Goal: Task Accomplishment & Management: Complete application form

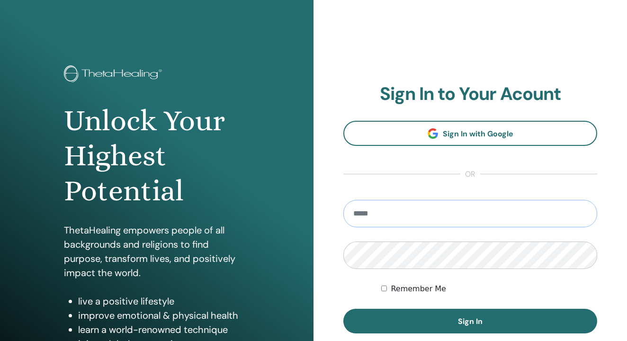
type input "**********"
click at [415, 286] on label "Remember Me" at bounding box center [417, 288] width 55 height 11
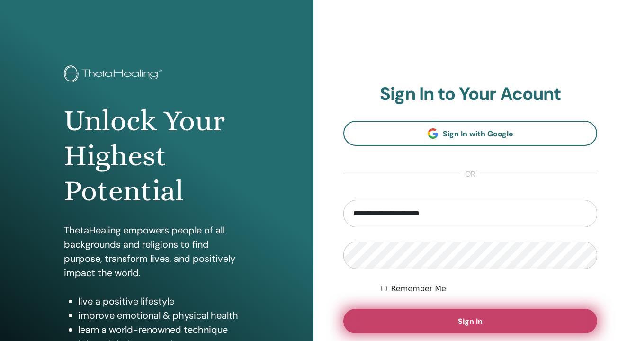
click at [424, 313] on button "Sign In" at bounding box center [470, 321] width 254 height 25
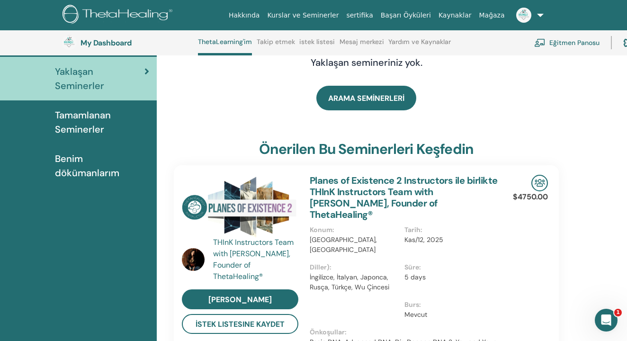
scroll to position [96, 0]
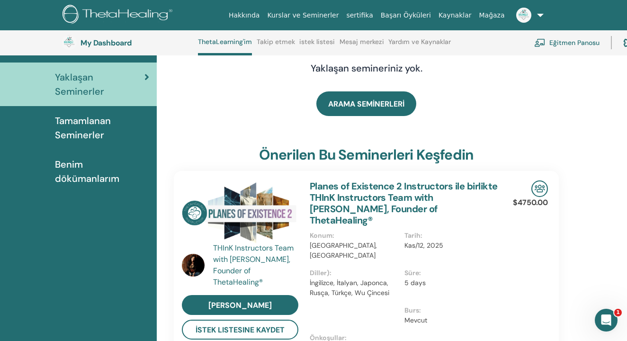
click at [347, 44] on link "Mesaj merkezi" at bounding box center [361, 45] width 44 height 15
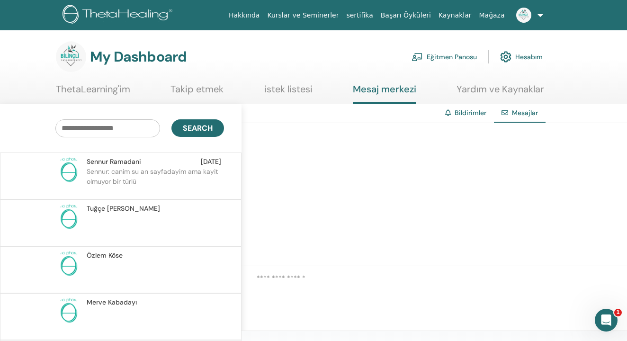
click at [444, 58] on link "Eğitmen Panosu" at bounding box center [443, 56] width 65 height 21
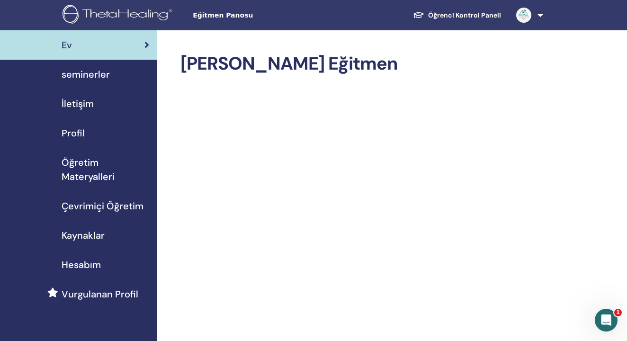
click at [86, 74] on span "seminerler" at bounding box center [86, 74] width 48 height 14
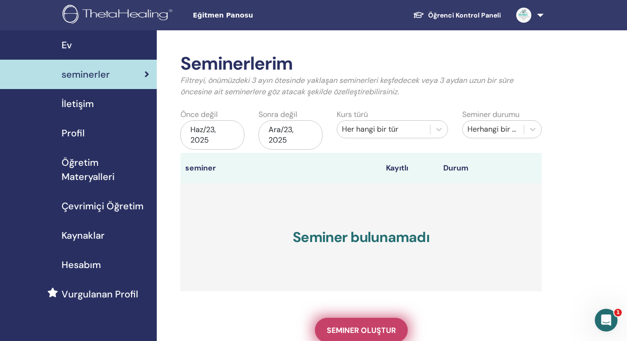
click at [341, 326] on span "Seminer oluştur" at bounding box center [361, 330] width 69 height 10
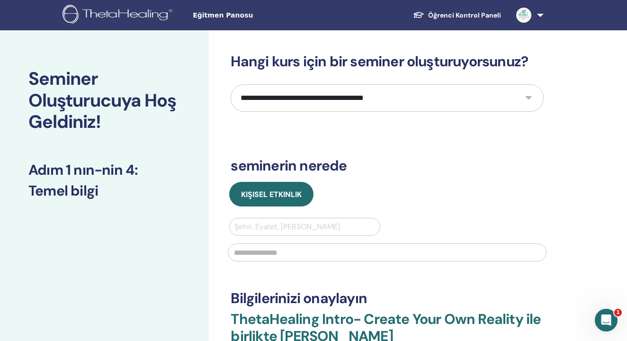
click at [525, 17] on img at bounding box center [523, 15] width 15 height 15
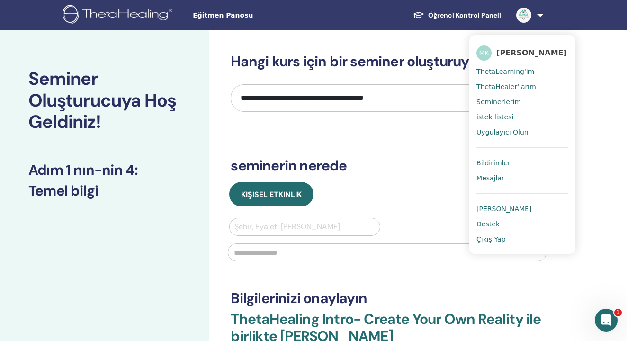
click at [493, 211] on span "[PERSON_NAME]" at bounding box center [503, 208] width 55 height 9
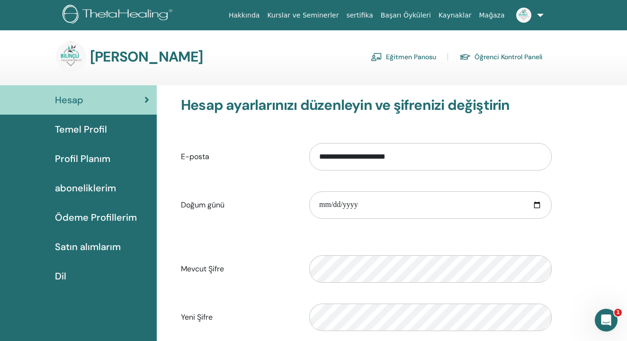
click at [94, 132] on span "Temel Profil" at bounding box center [81, 129] width 52 height 14
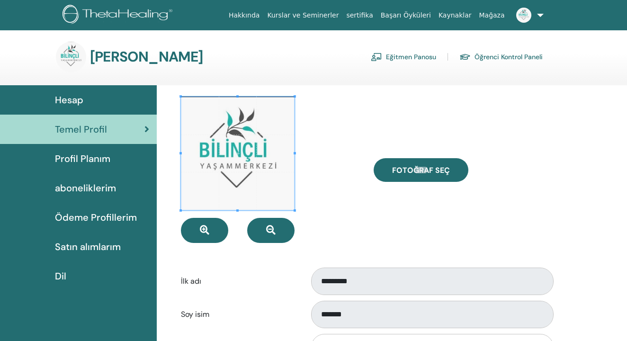
click at [332, 189] on div at bounding box center [270, 170] width 193 height 146
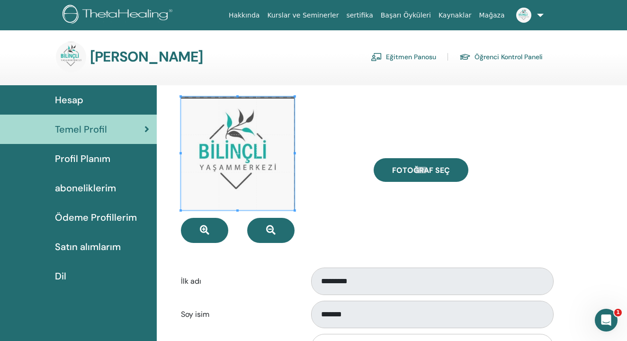
click at [88, 155] on span "Profil Planım" at bounding box center [82, 158] width 55 height 14
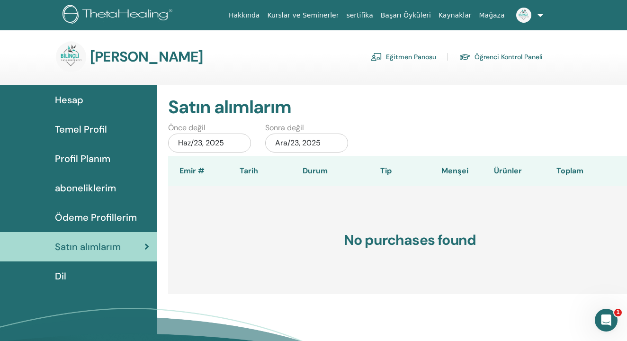
click at [107, 219] on span "Ödeme Profillerim" at bounding box center [96, 217] width 82 height 14
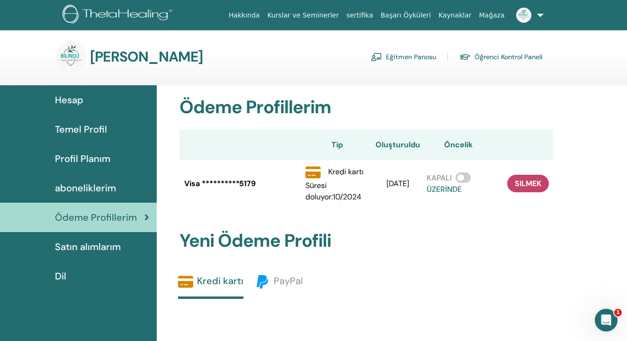
click at [95, 167] on link "Profil Planım" at bounding box center [78, 158] width 157 height 29
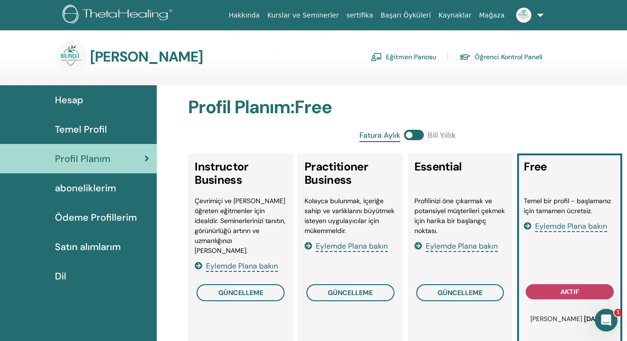
click at [522, 18] on img at bounding box center [523, 15] width 15 height 15
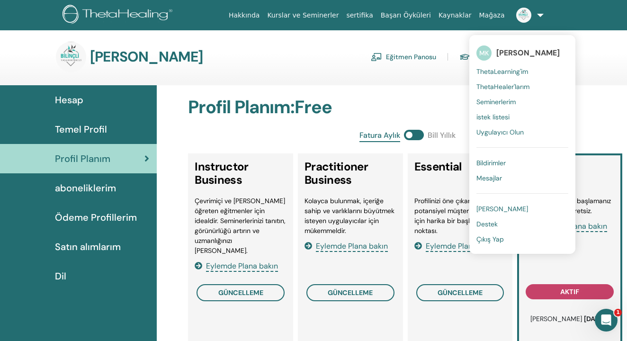
click at [490, 220] on span "Destek" at bounding box center [486, 224] width 21 height 9
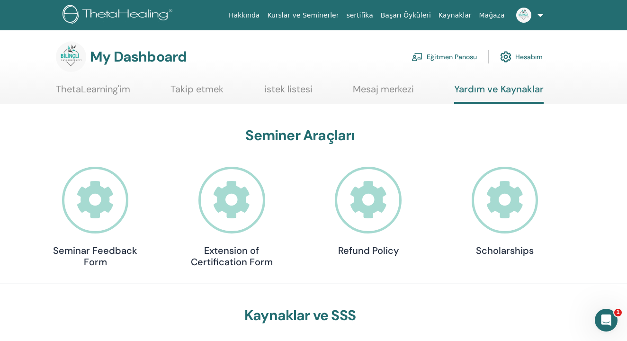
click at [372, 14] on link "sertifika" at bounding box center [359, 16] width 34 height 18
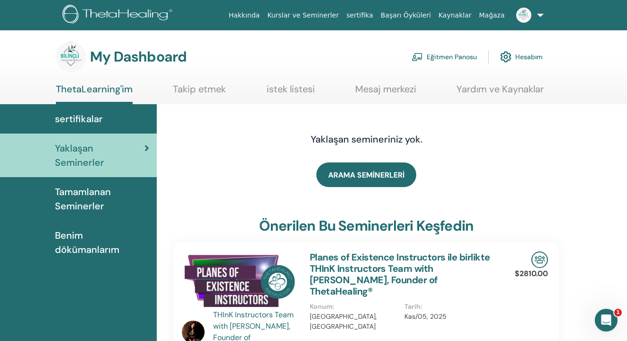
drag, startPoint x: 128, startPoint y: 116, endPoint x: 128, endPoint y: 96, distance: 20.4
click at [440, 56] on link "Eğitmen Panosu" at bounding box center [443, 56] width 65 height 21
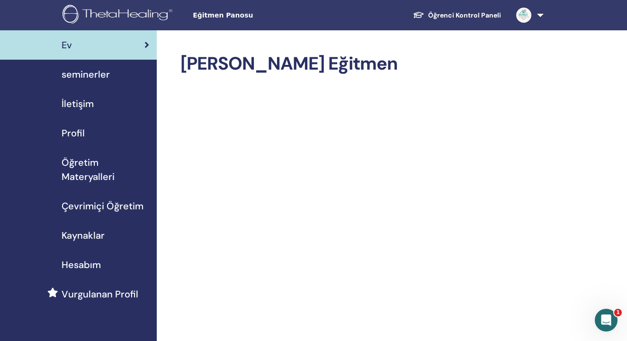
click at [77, 72] on span "seminerler" at bounding box center [86, 74] width 48 height 14
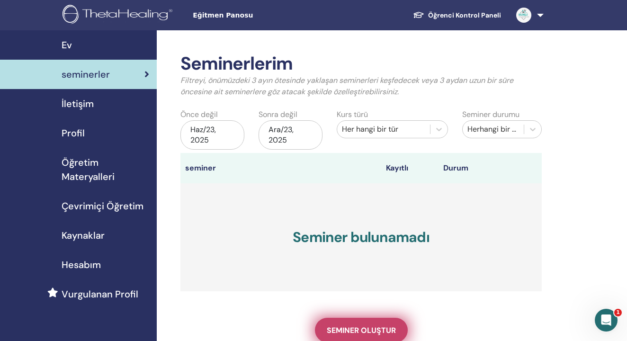
click at [361, 325] on span "Seminer oluştur" at bounding box center [361, 330] width 69 height 10
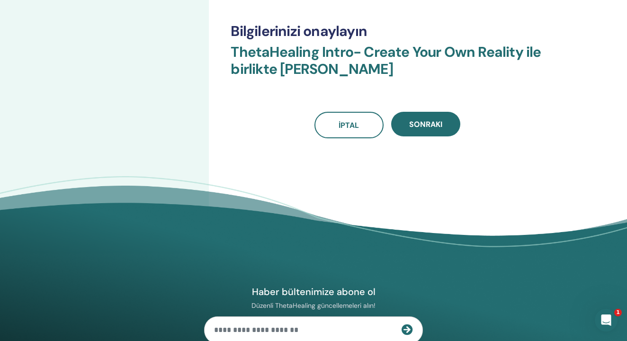
scroll to position [325, 0]
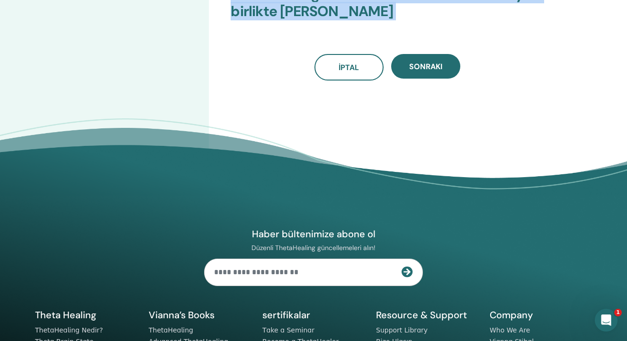
drag, startPoint x: 504, startPoint y: 268, endPoint x: 481, endPoint y: 157, distance: 113.2
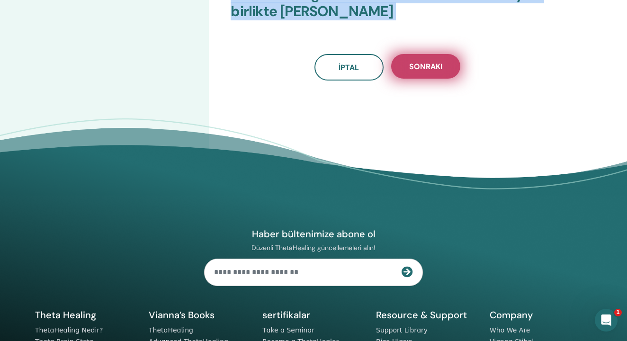
click at [425, 67] on span "Sonraki" at bounding box center [425, 67] width 33 height 10
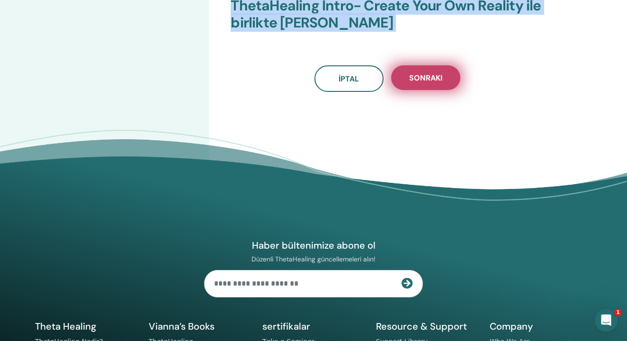
click at [428, 79] on span "Sonraki" at bounding box center [425, 78] width 33 height 10
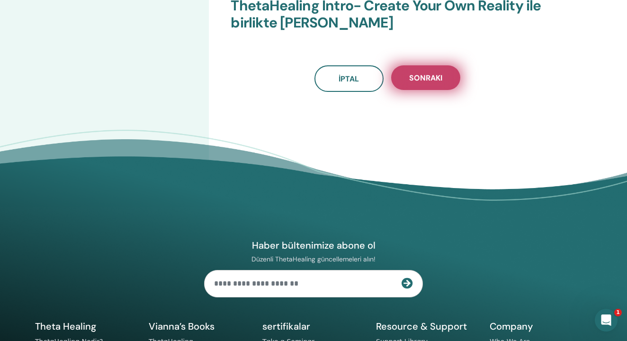
click at [436, 82] on span "Sonraki" at bounding box center [425, 78] width 33 height 10
click at [443, 80] on button "Sonraki" at bounding box center [425, 77] width 69 height 25
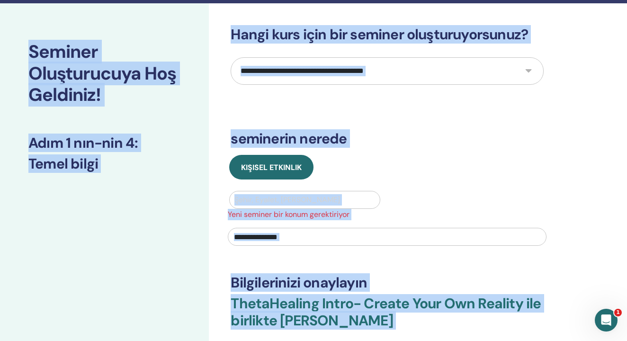
scroll to position [0, 0]
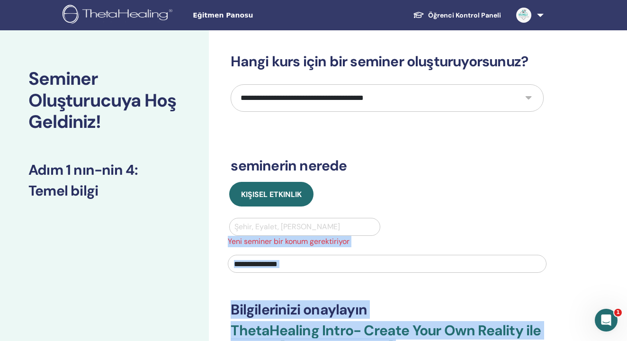
drag, startPoint x: 525, startPoint y: 65, endPoint x: 506, endPoint y: 231, distance: 167.6
click at [506, 231] on div "**********" at bounding box center [386, 234] width 313 height 363
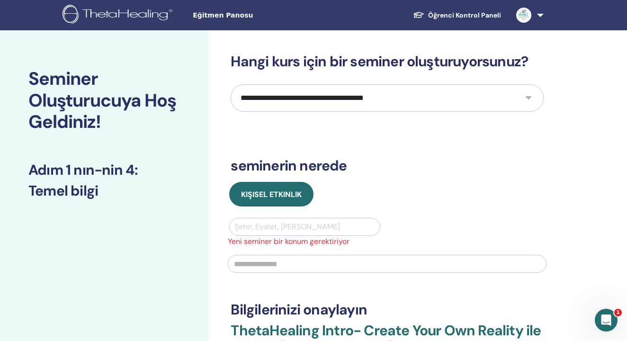
click at [483, 239] on span "Yeni seminer bir konum gerektiriyor" at bounding box center [387, 241] width 330 height 11
click at [325, 215] on div "Kişisel Etkinlik Şehir, Eyalet, Ülke girin Yeni seminer bir konum gerektiriyor" at bounding box center [386, 230] width 327 height 97
click at [325, 221] on div at bounding box center [304, 226] width 140 height 13
type input "****"
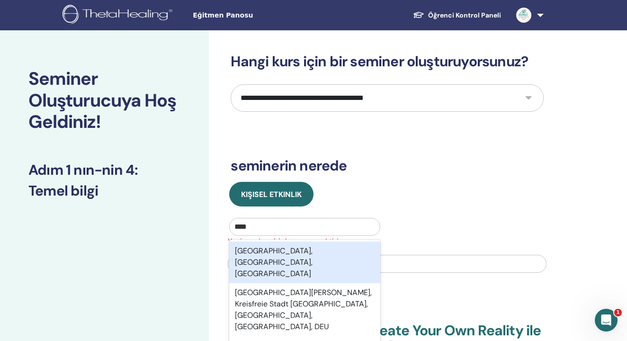
click at [273, 249] on div "Köln, Nordrhein-Westfalen, DEU" at bounding box center [304, 262] width 151 height 42
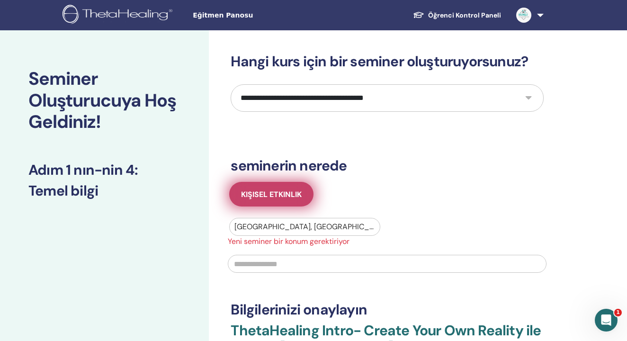
click at [267, 197] on span "Kişisel Etkinlik" at bounding box center [271, 194] width 61 height 10
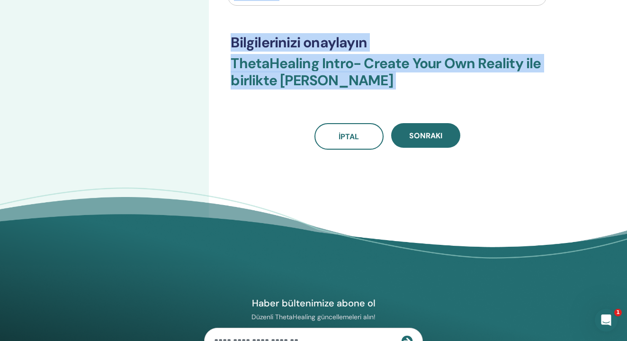
scroll to position [339, 0]
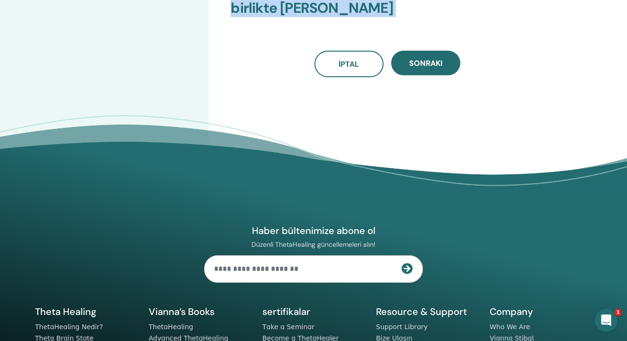
drag, startPoint x: 497, startPoint y: 236, endPoint x: 500, endPoint y: 152, distance: 84.3
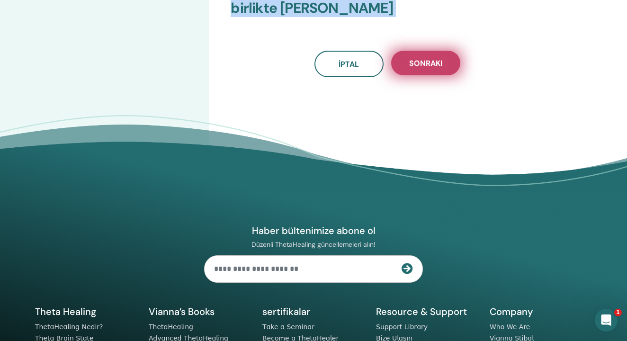
click at [434, 60] on span "Sonraki" at bounding box center [425, 63] width 33 height 10
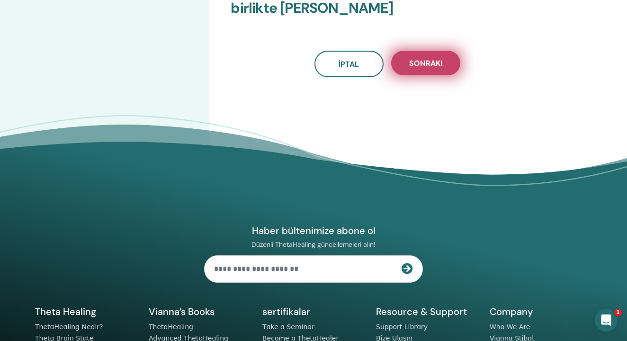
click at [439, 63] on span "Sonraki" at bounding box center [425, 63] width 33 height 10
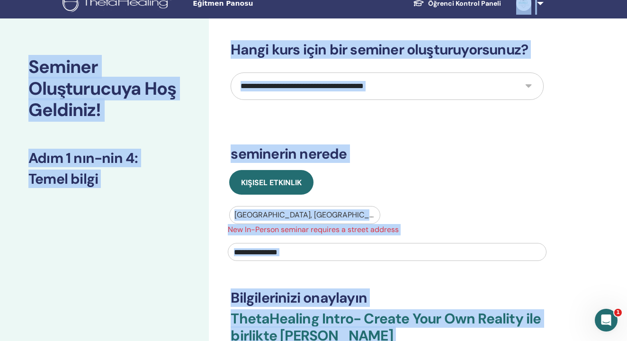
scroll to position [0, 0]
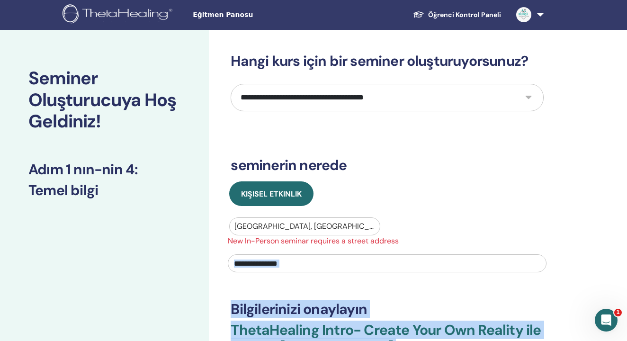
drag, startPoint x: 505, startPoint y: 71, endPoint x: 489, endPoint y: 256, distance: 186.3
click at [489, 256] on div "**********" at bounding box center [386, 234] width 313 height 363
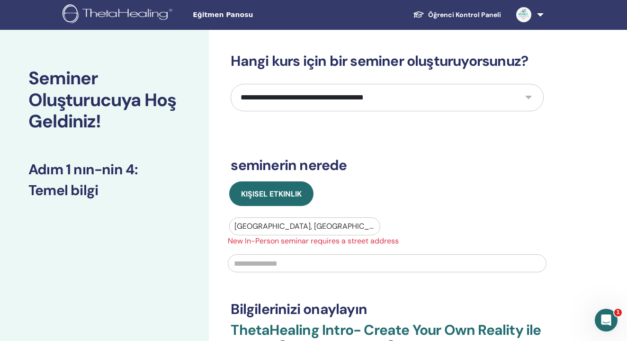
click at [439, 158] on h3 "seminerin nerede" at bounding box center [386, 165] width 313 height 17
click at [338, 261] on input "text" at bounding box center [387, 263] width 319 height 18
click at [339, 262] on input "text" at bounding box center [387, 263] width 319 height 18
type input "*"
click at [238, 265] on input "**********" at bounding box center [387, 263] width 319 height 18
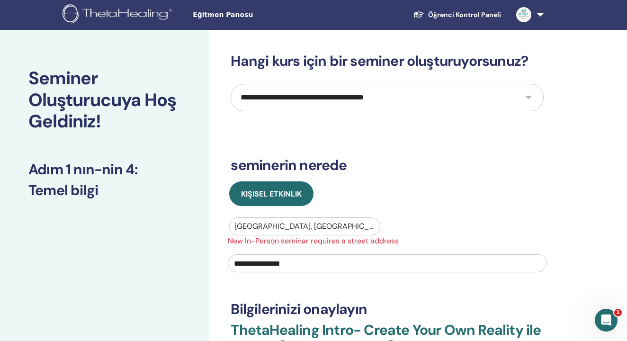
type input "**********"
click at [320, 221] on div at bounding box center [304, 226] width 140 height 13
click at [439, 270] on input "**********" at bounding box center [387, 263] width 319 height 18
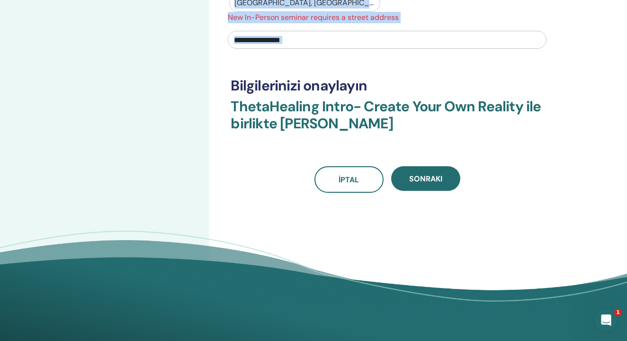
scroll to position [328, 0]
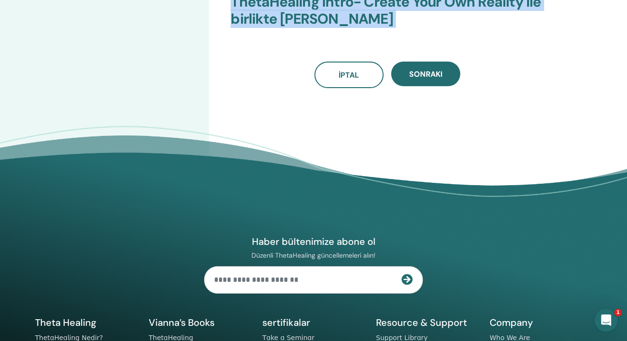
drag, startPoint x: 386, startPoint y: 282, endPoint x: 390, endPoint y: 98, distance: 183.2
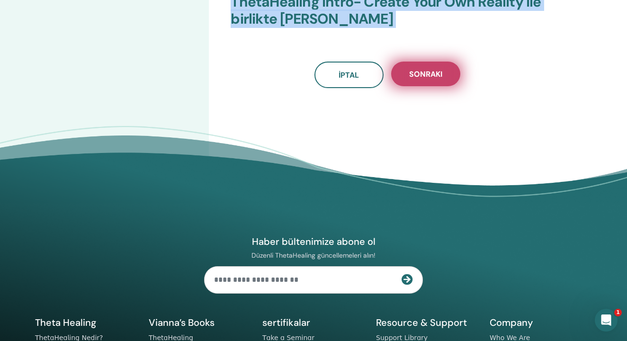
click at [419, 67] on button "Sonraki" at bounding box center [425, 74] width 69 height 25
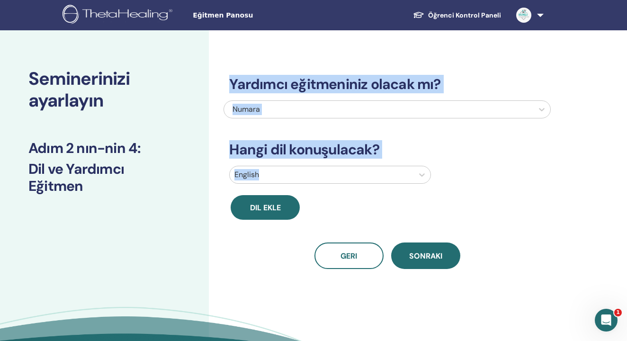
scroll to position [0, 0]
click at [366, 133] on div "Yardımcı eğitmeniniz olacak mı? Numara Hangi dil konuşulacak? English Dil ekle …" at bounding box center [386, 161] width 327 height 216
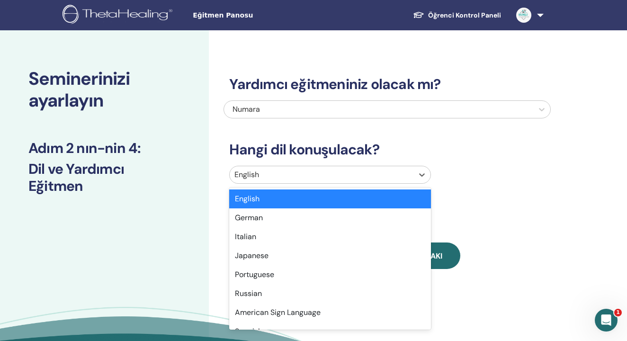
click at [302, 175] on div at bounding box center [321, 174] width 174 height 13
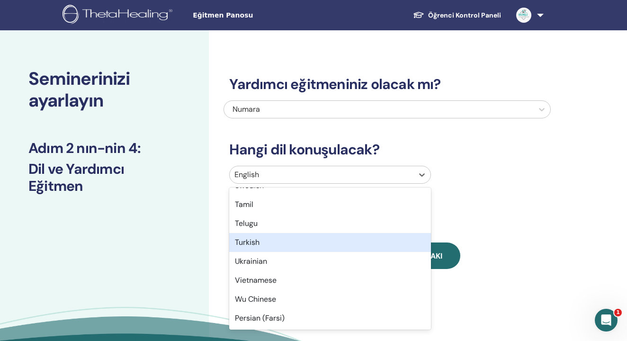
click at [254, 241] on div "Turkish" at bounding box center [329, 242] width 201 height 19
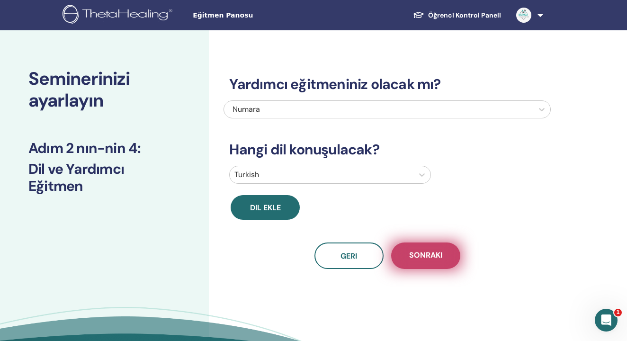
click at [422, 256] on span "Sonraki" at bounding box center [425, 256] width 33 height 12
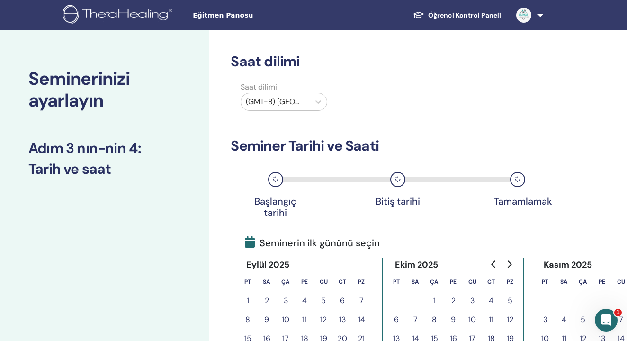
click at [473, 298] on button "3" at bounding box center [471, 300] width 19 height 19
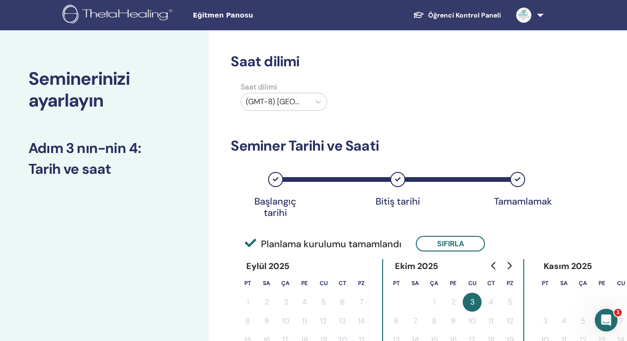
click at [473, 301] on button "3" at bounding box center [471, 301] width 19 height 19
click at [306, 102] on div "(GMT-8) US/Alaska" at bounding box center [275, 101] width 68 height 17
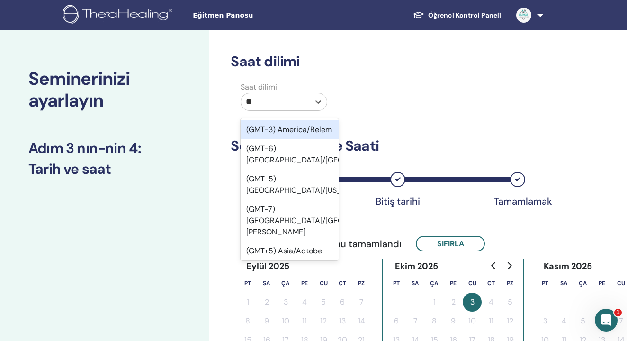
type input "***"
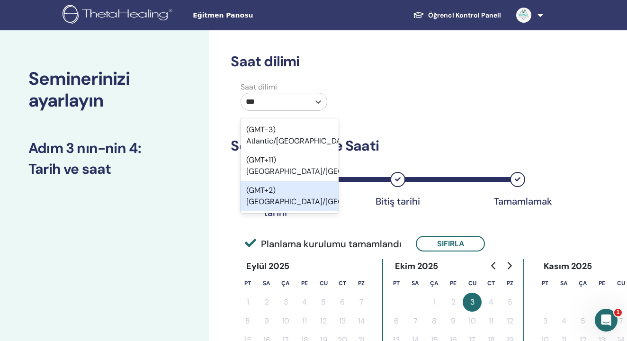
click at [295, 194] on div "(GMT+2) Europe/Berlin" at bounding box center [288, 196] width 97 height 30
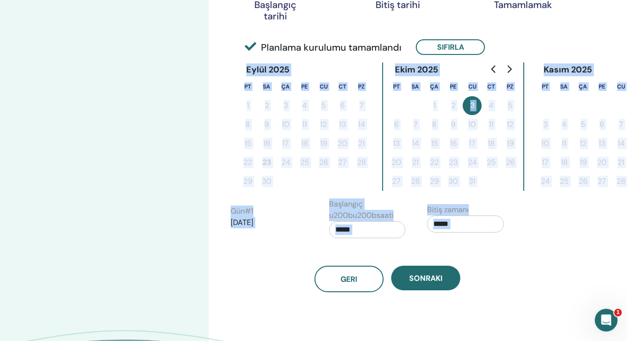
scroll to position [232, 0]
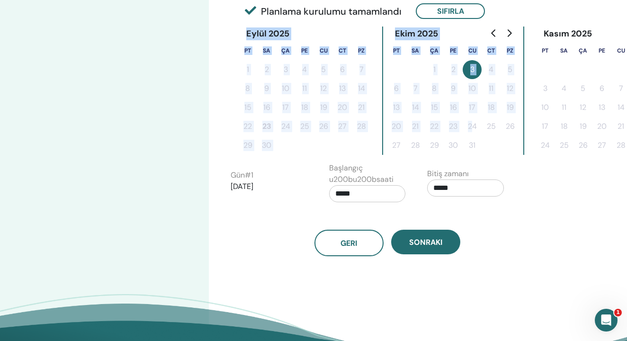
click at [472, 128] on div "Saat dilimi Saat dilimi (GMT+2) Europe/Berlin Seminer Tarihi ve Saati Başlangıç…" at bounding box center [386, 38] width 313 height 435
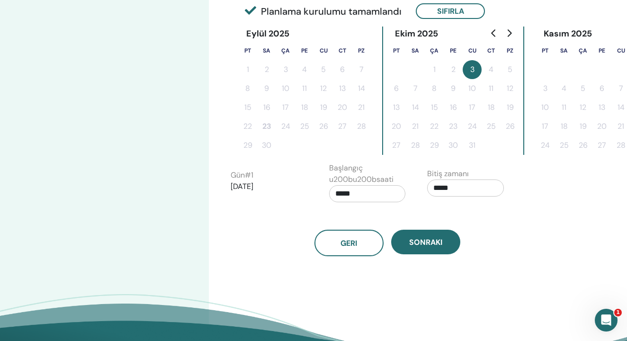
click at [259, 192] on div "Gün # 1 2025/10/03" at bounding box center [268, 184] width 77 height 30
click at [265, 185] on p "2025/10/03" at bounding box center [268, 186] width 77 height 11
click at [458, 7] on button "Sıfırla" at bounding box center [450, 11] width 69 height 16
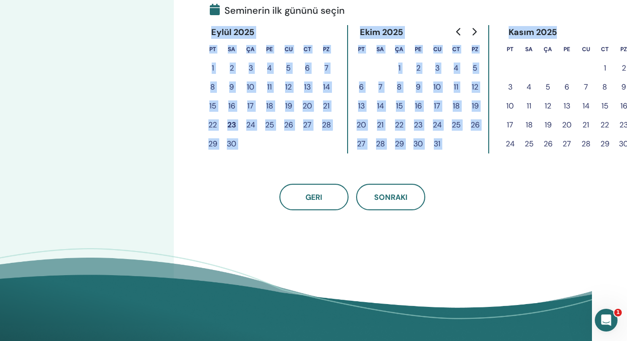
scroll to position [232, 41]
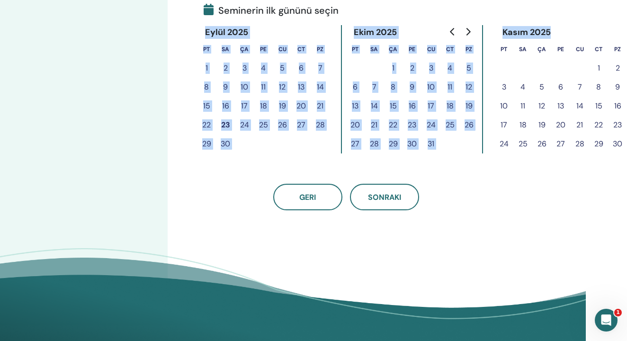
drag, startPoint x: 581, startPoint y: 17, endPoint x: 560, endPoint y: 27, distance: 23.3
click at [560, 27] on div "Saat dilimi Saat dilimi (GMT+2) Europe/Berlin Seminer Tarihi ve Saati Başlangıç…" at bounding box center [377, 70] width 418 height 545
click at [580, 87] on button "7" at bounding box center [579, 87] width 19 height 19
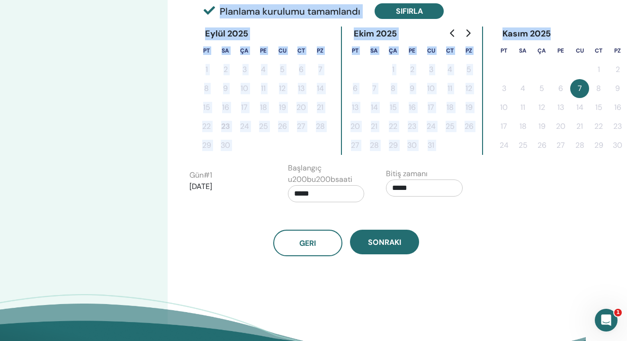
click at [382, 13] on button "Sıfırla" at bounding box center [408, 11] width 69 height 16
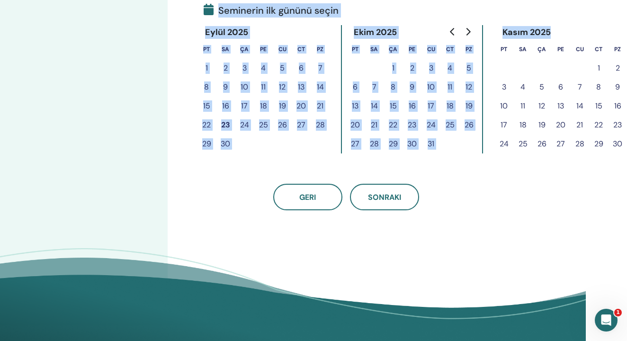
click at [432, 143] on button "31" at bounding box center [430, 143] width 19 height 19
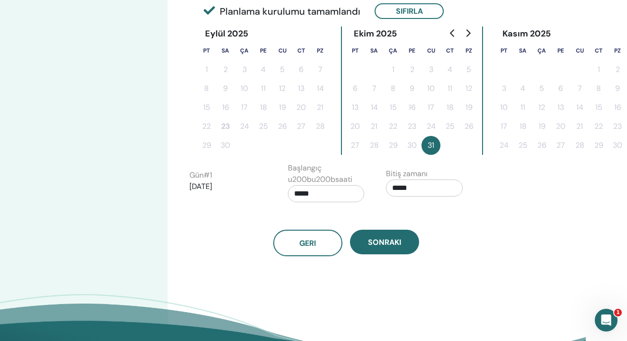
click at [306, 191] on input "*****" at bounding box center [326, 193] width 77 height 17
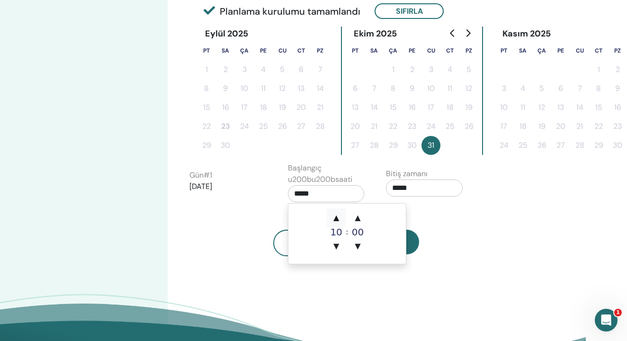
click at [338, 213] on span "▲" at bounding box center [336, 217] width 19 height 19
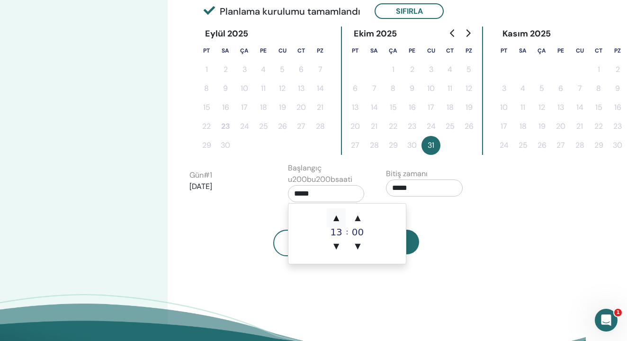
type input "*****"
click at [338, 213] on span "▲" at bounding box center [336, 217] width 19 height 19
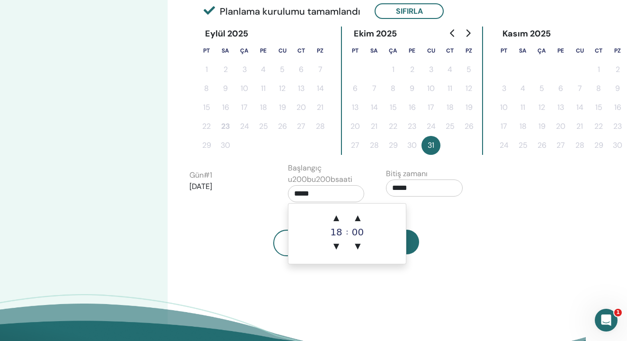
click at [473, 231] on div "Geri Sonraki" at bounding box center [345, 243] width 327 height 27
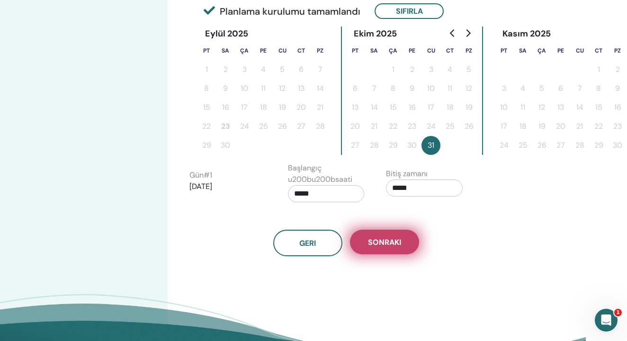
click at [381, 238] on span "Sonraki" at bounding box center [384, 242] width 33 height 10
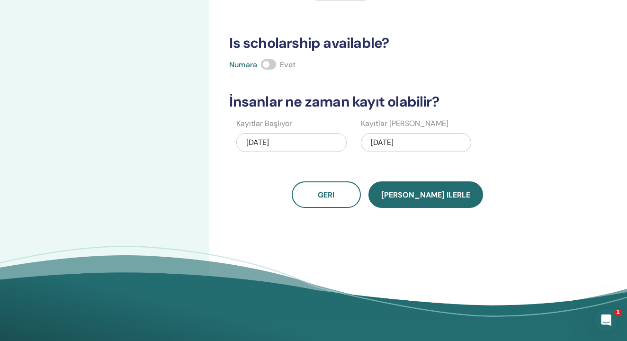
click at [431, 186] on button "Kaydet ilerle" at bounding box center [425, 194] width 115 height 27
click at [427, 194] on span "Kaydet ilerle" at bounding box center [425, 195] width 89 height 10
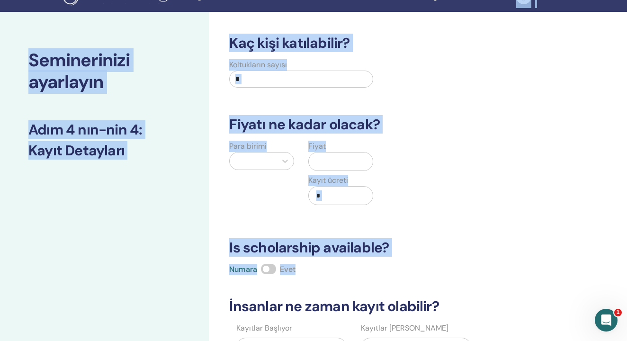
scroll to position [16, 0]
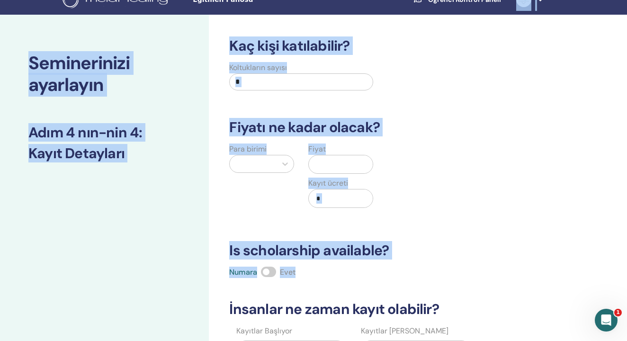
drag, startPoint x: 437, startPoint y: 74, endPoint x: 436, endPoint y: -2, distance: 76.2
click at [436, 0] on html "Eğitmen Panosu Öğrenci Kontrol Paneli MK Mürüvvet Korkmaz ThetaLearning'im Thet…" at bounding box center [313, 154] width 627 height 341
click at [429, 86] on div "Koltukların sayısı *" at bounding box center [379, 79] width 327 height 34
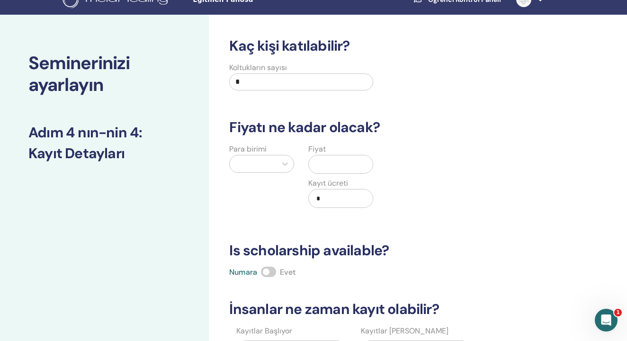
click at [328, 160] on input "text" at bounding box center [342, 164] width 60 height 18
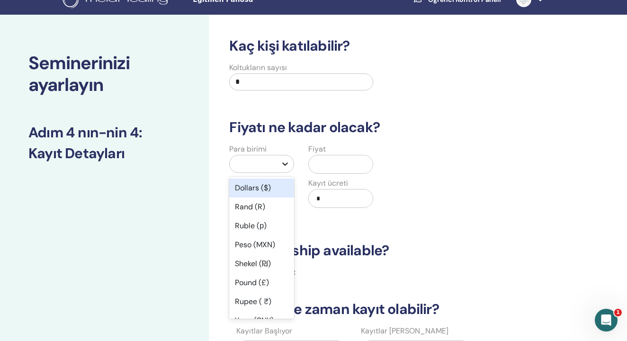
click at [288, 166] on icon at bounding box center [284, 163] width 9 height 9
type input "**"
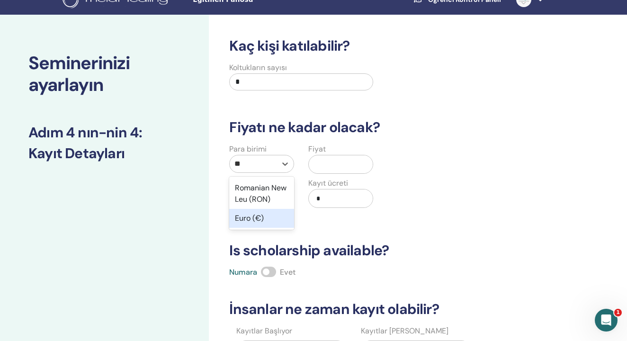
click at [255, 224] on div "Euro (€)" at bounding box center [261, 218] width 65 height 19
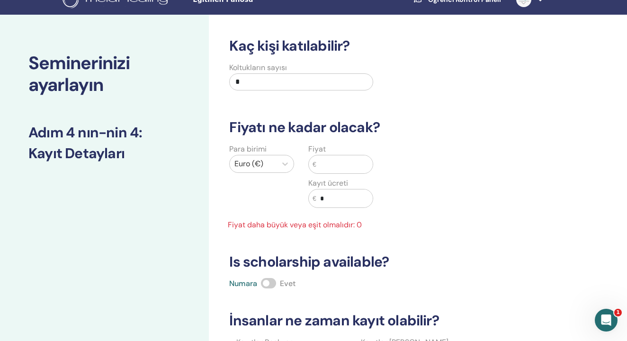
click at [329, 156] on input "text" at bounding box center [344, 164] width 56 height 18
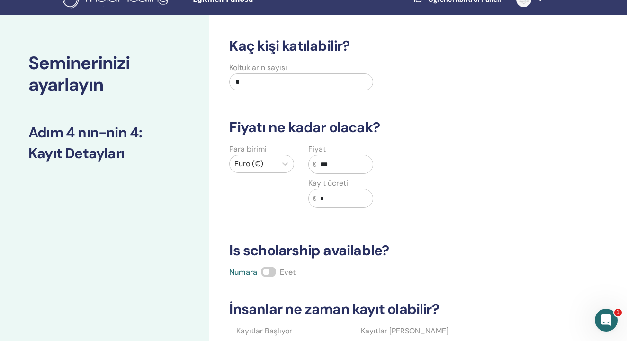
type input "***"
click at [341, 213] on div "Fiyat € *** Kayıt ücreti € *" at bounding box center [340, 181] width 79 height 76
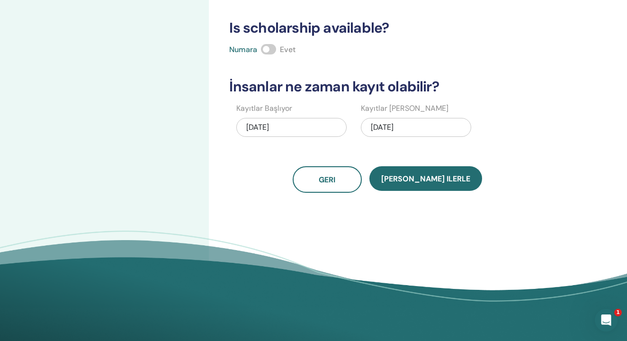
scroll to position [294, 0]
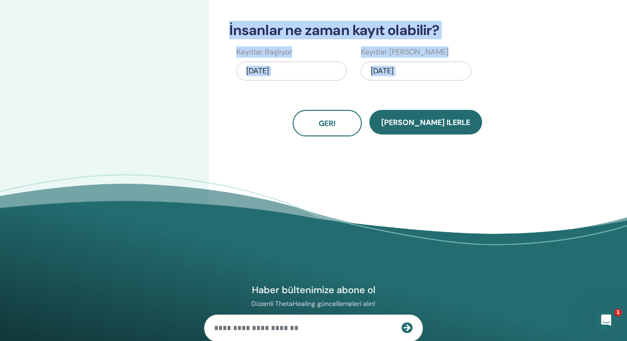
drag, startPoint x: 352, startPoint y: 239, endPoint x: 336, endPoint y: 242, distance: 16.1
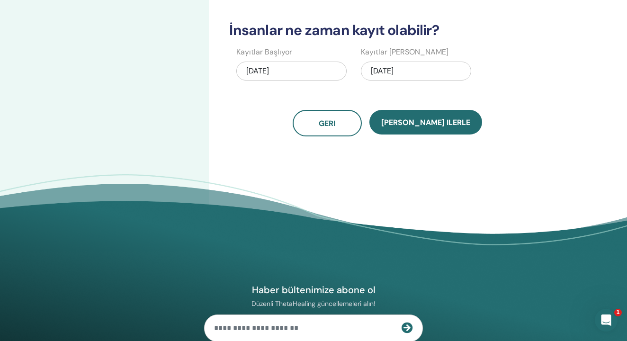
click at [362, 205] on footer "Haber bültenimize abone ol Düzenli ThetaHealing güncellemeleri alın! Theta Heal…" at bounding box center [313, 336] width 627 height 325
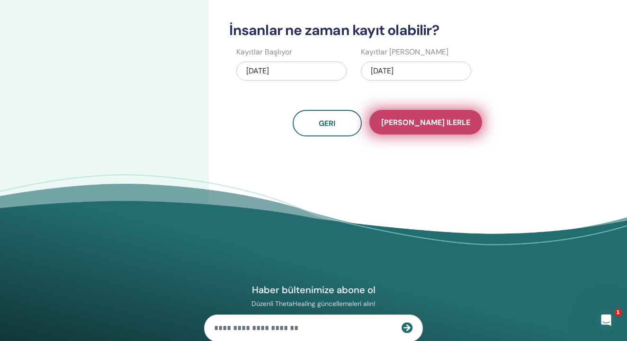
click at [416, 120] on span "Kaydet ilerle" at bounding box center [425, 122] width 89 height 10
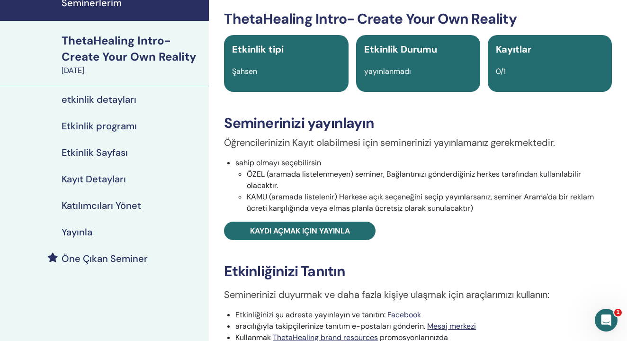
scroll to position [42, 0]
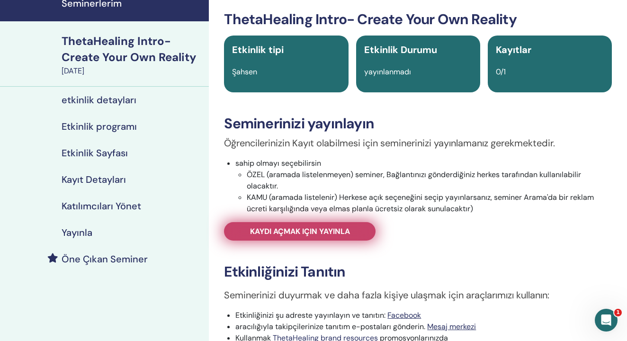
click at [284, 238] on link "Kaydı açmak için yayınla" at bounding box center [299, 231] width 151 height 18
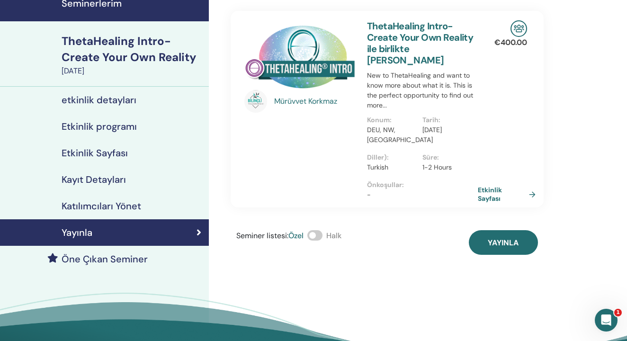
click at [438, 166] on p "1-2 Hours" at bounding box center [447, 167] width 50 height 10
click at [405, 34] on link "ThetaHealing Intro- Create Your Own Reality ile birlikte Mürüvvet Korkmaz" at bounding box center [420, 43] width 106 height 46
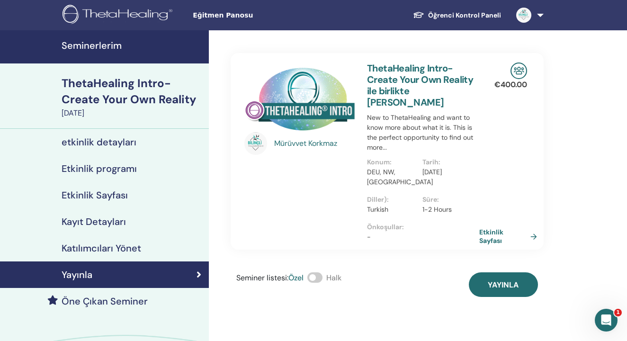
click at [492, 233] on link "Etkinlik Sayfası" at bounding box center [510, 236] width 62 height 17
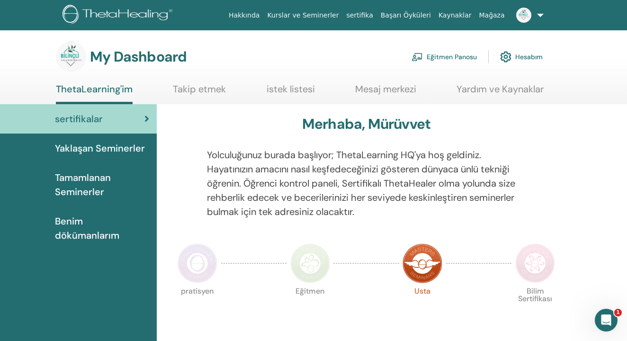
click at [435, 58] on link "Eğitmen Panosu" at bounding box center [443, 56] width 65 height 21
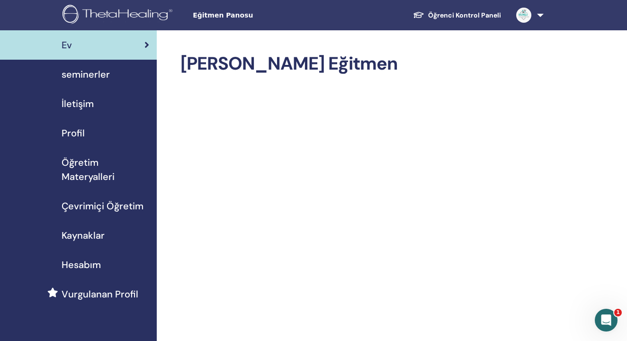
click at [93, 72] on span "seminerler" at bounding box center [86, 74] width 48 height 14
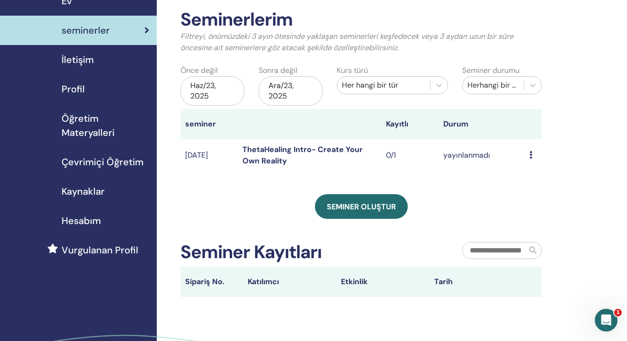
scroll to position [42, 0]
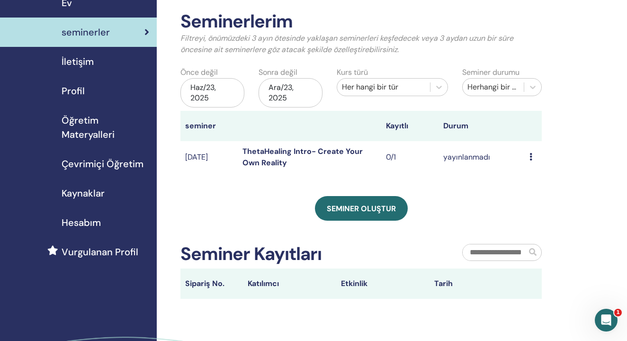
click at [529, 153] on icon at bounding box center [530, 157] width 3 height 8
click at [527, 201] on p "İptal" at bounding box center [535, 200] width 42 height 11
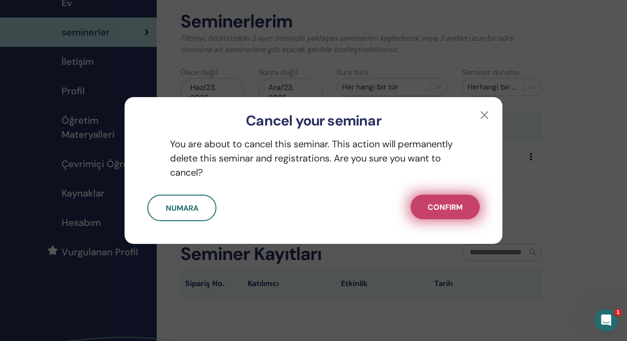
click at [457, 209] on span "Confirm" at bounding box center [444, 207] width 35 height 10
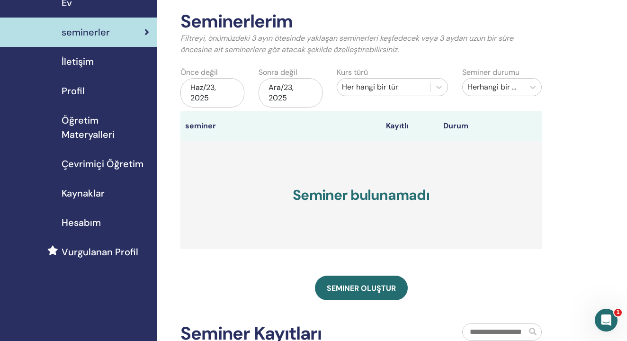
click at [66, 6] on span "Ev" at bounding box center [67, 3] width 10 height 14
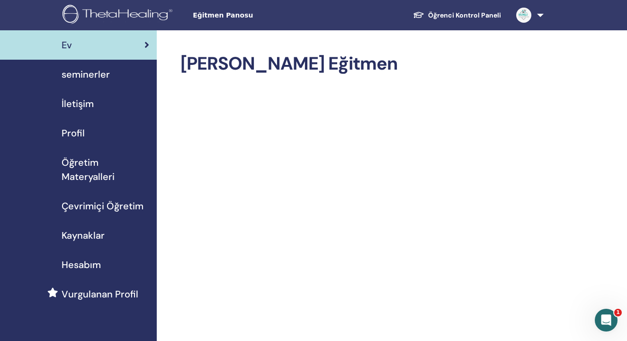
click at [233, 15] on span "Eğitmen Panosu" at bounding box center [264, 15] width 142 height 10
click at [602, 315] on icon "Intercom Messenger uygulamasını aç" at bounding box center [605, 319] width 16 height 16
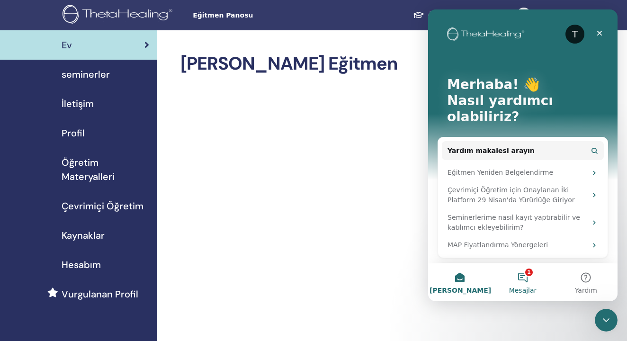
click at [531, 277] on button "1 Mesajlar" at bounding box center [522, 282] width 63 height 38
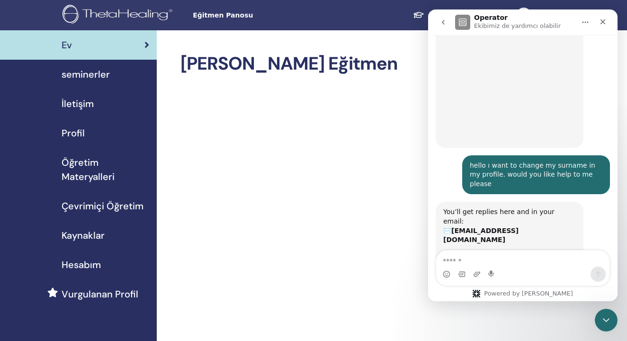
scroll to position [399, 0]
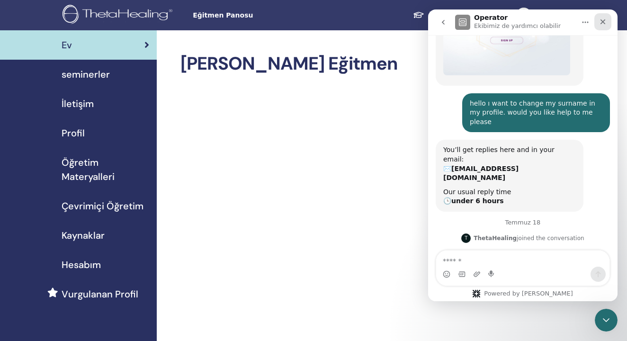
click at [601, 27] on div "Kapat" at bounding box center [602, 21] width 17 height 17
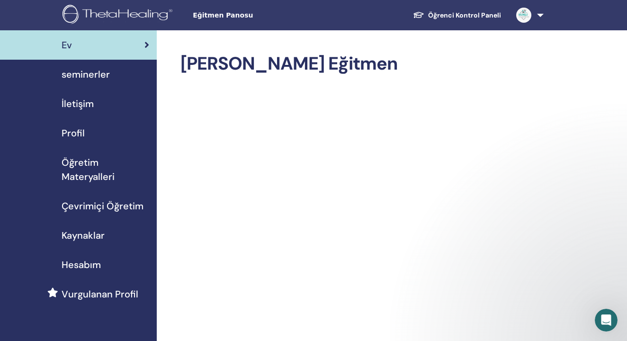
scroll to position [0, 0]
click at [605, 317] on icon "Intercom Messenger uygulamasını aç" at bounding box center [604, 319] width 7 height 8
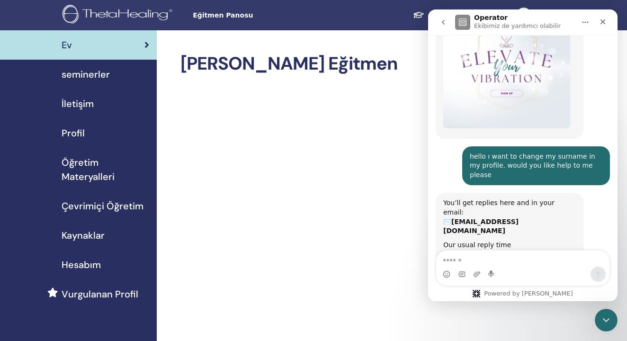
scroll to position [399, 0]
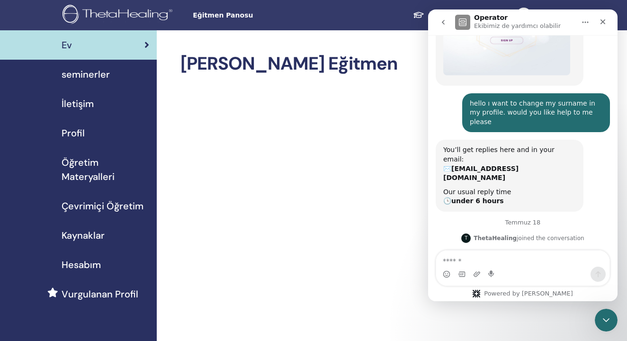
drag, startPoint x: 526, startPoint y: 231, endPoint x: 518, endPoint y: 196, distance: 35.9
click at [518, 254] on div "Yes we can assist with that. Can you tell us the email to your account and the …" at bounding box center [522, 284] width 174 height 60
click at [601, 23] on icon "Kapat" at bounding box center [602, 21] width 5 height 5
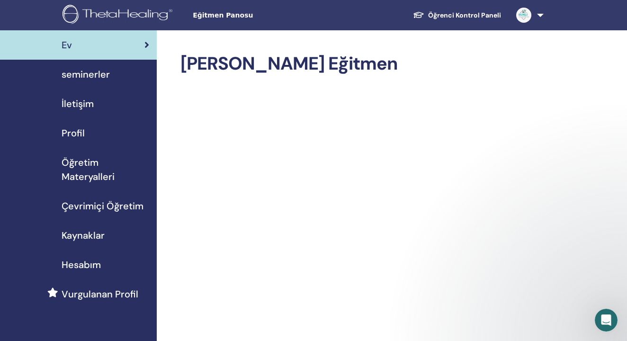
scroll to position [0, 0]
click at [604, 322] on icon "Intercom Messenger uygulamasını aç" at bounding box center [605, 319] width 16 height 16
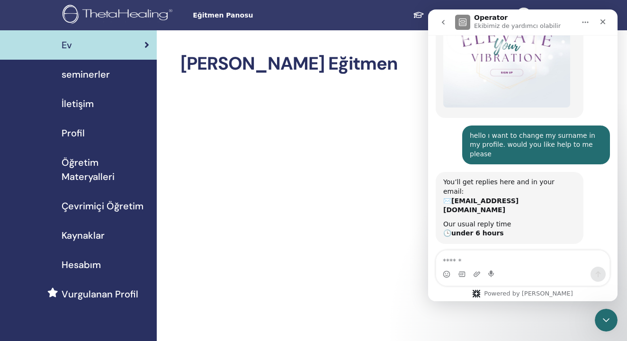
scroll to position [399, 0]
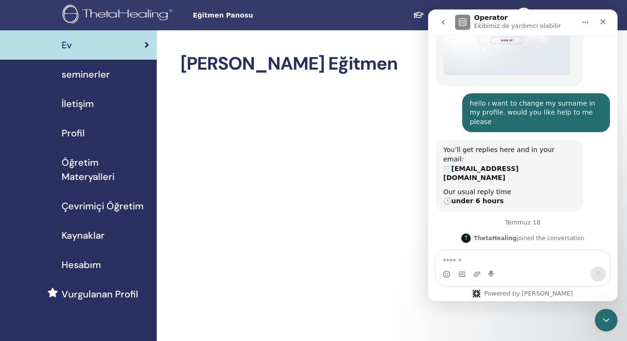
click at [443, 22] on icon "go back" at bounding box center [443, 22] width 3 height 5
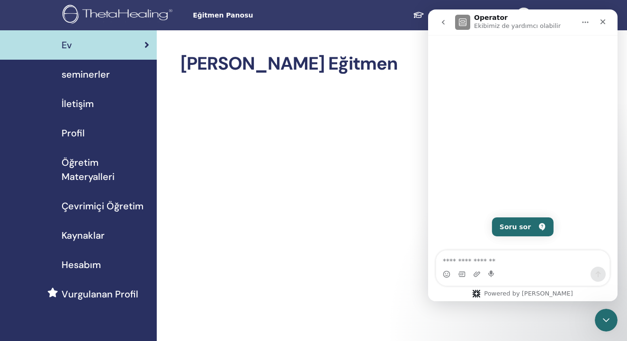
scroll to position [0, 0]
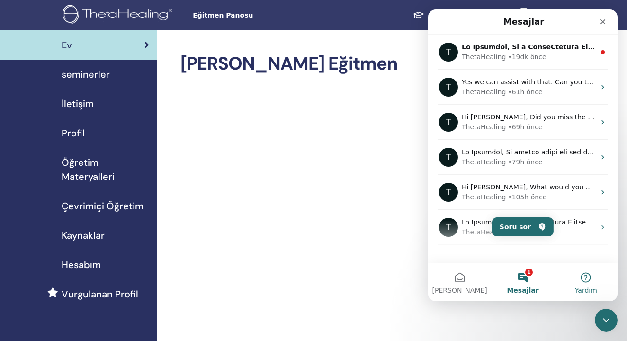
click at [581, 271] on button "Yardım" at bounding box center [585, 282] width 63 height 38
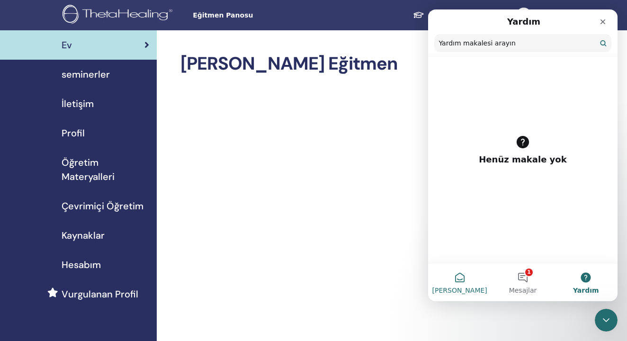
click at [462, 283] on button "[PERSON_NAME]" at bounding box center [459, 282] width 63 height 38
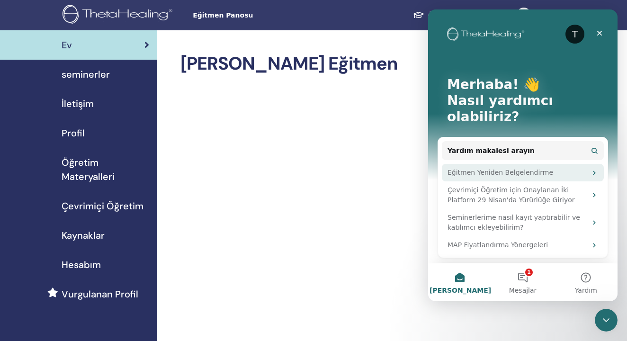
click at [519, 168] on div "Eğitmen Yeniden Belgelendirme" at bounding box center [516, 173] width 139 height 10
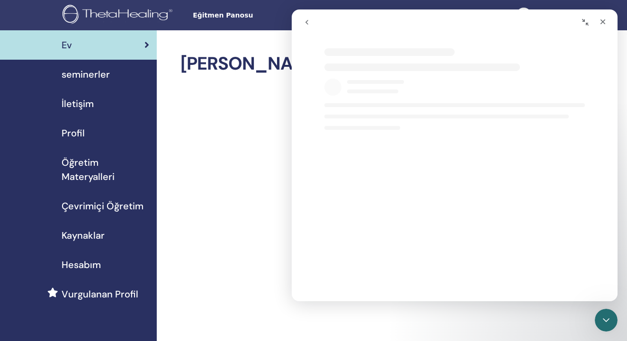
select select "**"
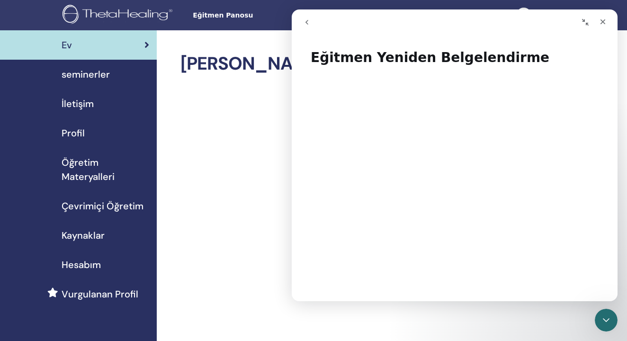
click at [301, 22] on button "go back" at bounding box center [307, 22] width 18 height 18
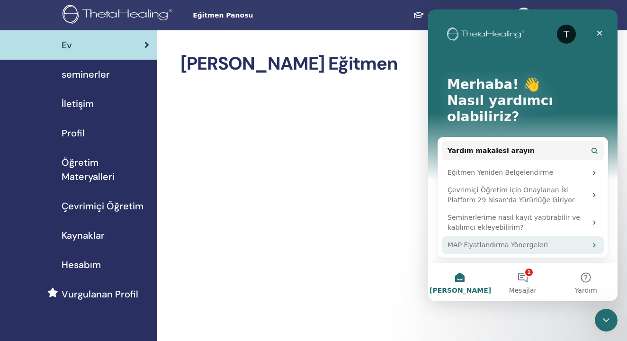
click at [517, 240] on div "MAP Fiyatlandırma Yönergeleri" at bounding box center [516, 245] width 139 height 10
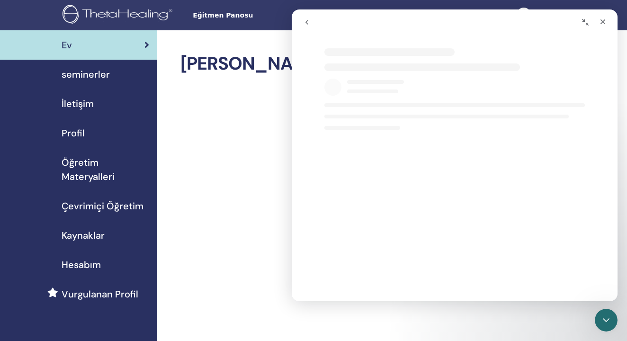
select select "**"
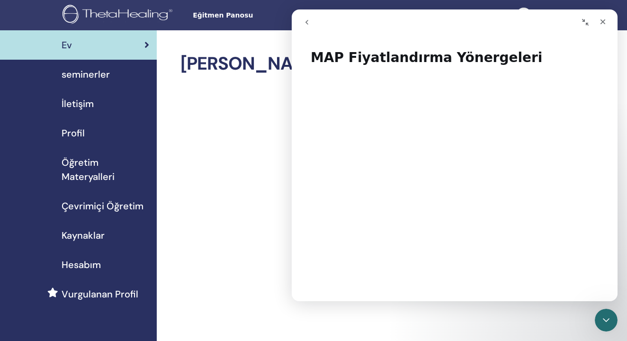
click at [304, 18] on button "go back" at bounding box center [307, 22] width 18 height 18
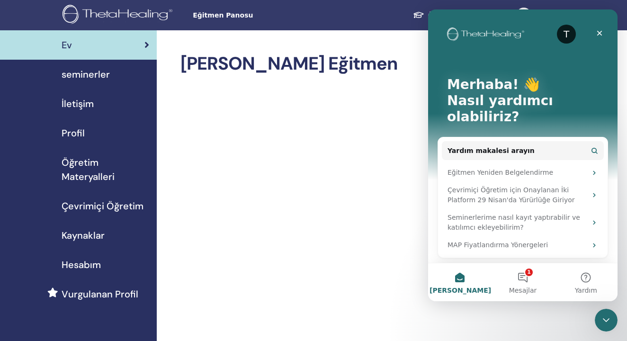
drag, startPoint x: 609, startPoint y: 224, endPoint x: 609, endPoint y: 239, distance: 15.1
click at [609, 240] on div "T Merhaba! 👋 Nasıl yardımcı olabiliriz? Yardım makalesi arayın Eğitmen Yeniden …" at bounding box center [522, 161] width 189 height 304
drag, startPoint x: 1045, startPoint y: 230, endPoint x: 616, endPoint y: 238, distance: 428.9
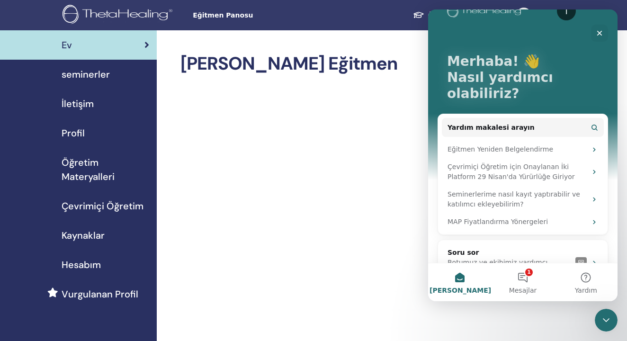
scroll to position [25, 0]
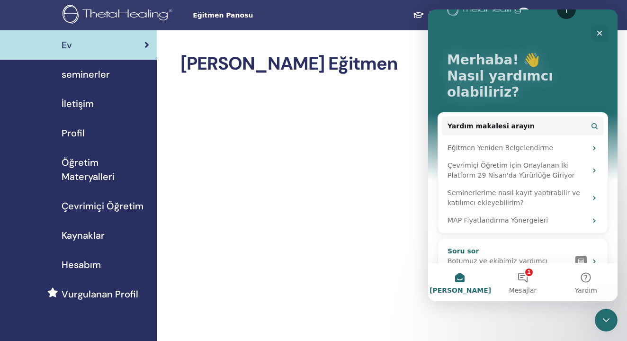
click at [583, 256] on img "Intercom messenger" at bounding box center [580, 261] width 11 height 11
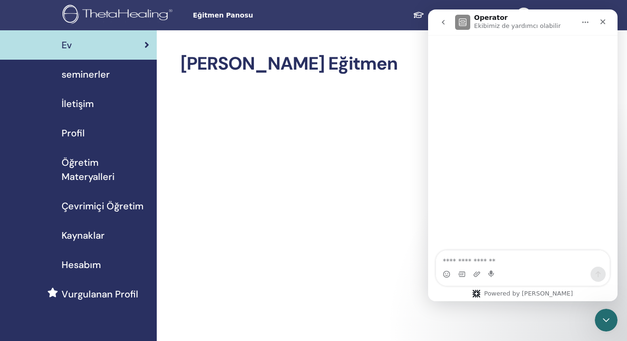
scroll to position [0, 0]
click at [447, 21] on button "go back" at bounding box center [443, 22] width 18 height 18
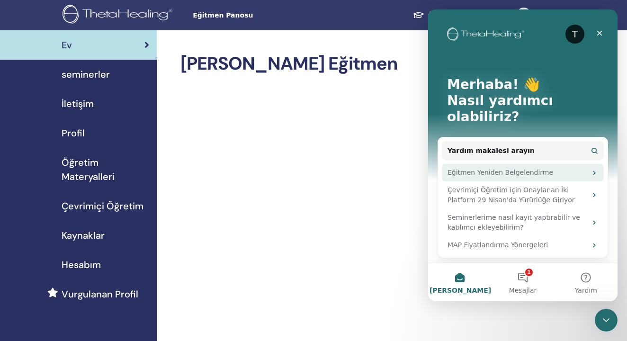
click at [513, 168] on div "Eğitmen Yeniden Belgelendirme" at bounding box center [516, 173] width 139 height 10
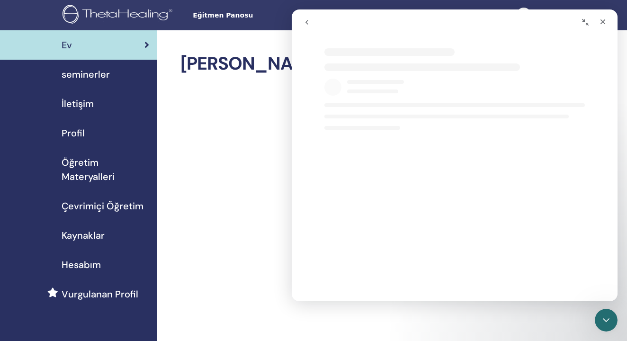
select select "**"
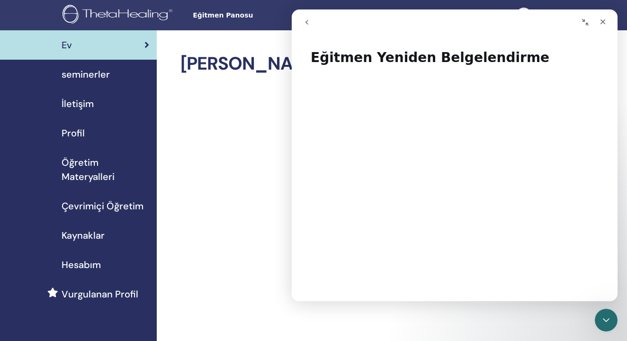
click at [312, 18] on button "go back" at bounding box center [307, 22] width 18 height 18
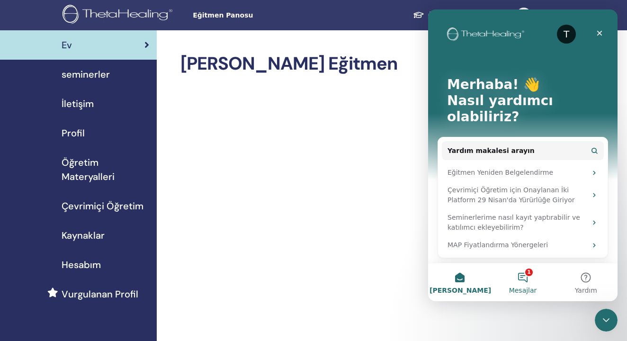
click at [524, 274] on button "1 Mesajlar" at bounding box center [522, 282] width 63 height 38
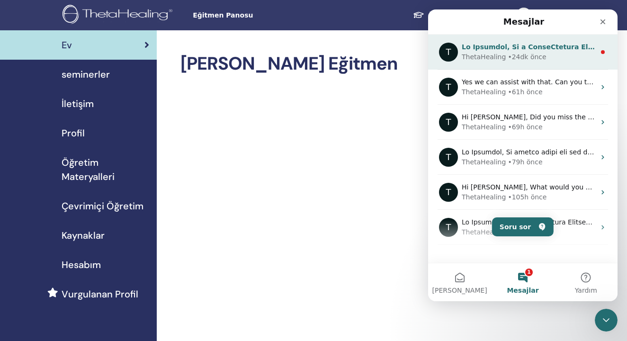
click at [531, 55] on div "• 24dk önce" at bounding box center [526, 57] width 38 height 10
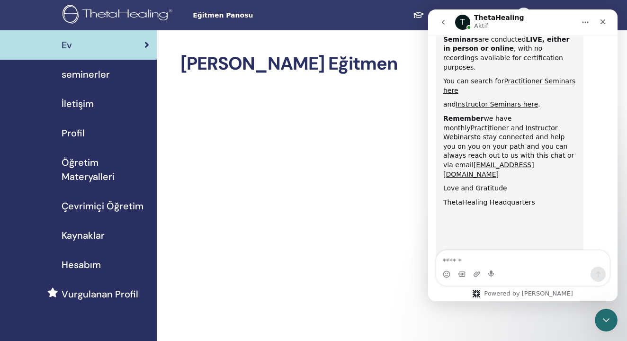
scroll to position [516, 0]
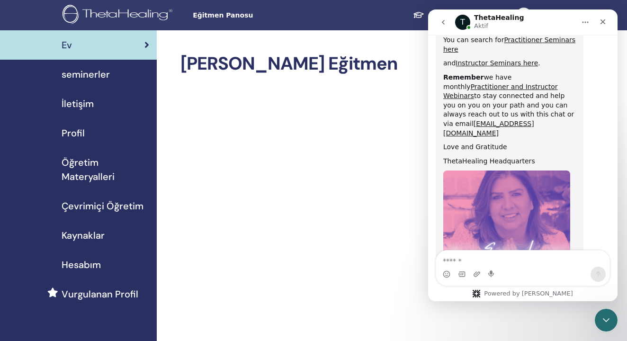
click at [446, 24] on icon "go back" at bounding box center [443, 22] width 8 height 8
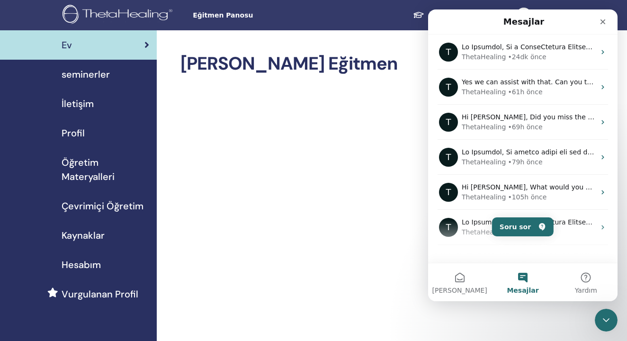
scroll to position [0, 0]
click at [518, 227] on button "Soru sor" at bounding box center [523, 226] width 62 height 19
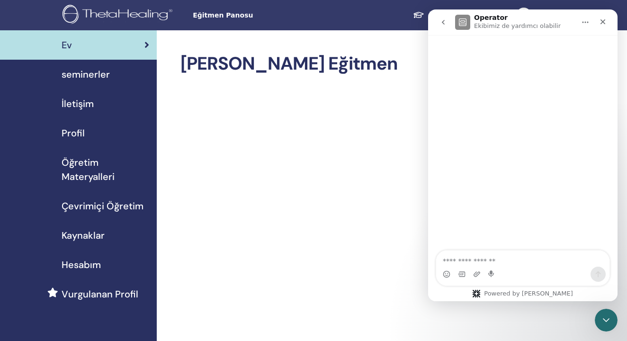
click at [492, 258] on textarea "Bir soru sorun..." at bounding box center [522, 258] width 173 height 16
type textarea "*"
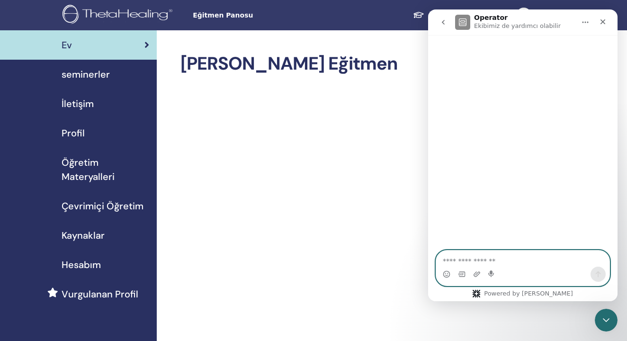
click at [448, 262] on textarea "Bir soru sorun..." at bounding box center [522, 258] width 173 height 16
paste textarea "**********"
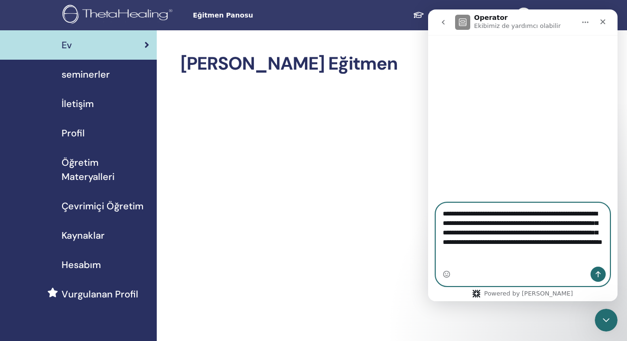
type textarea "**********"
click at [595, 275] on icon "Bir mesaj gönder…" at bounding box center [598, 274] width 8 height 8
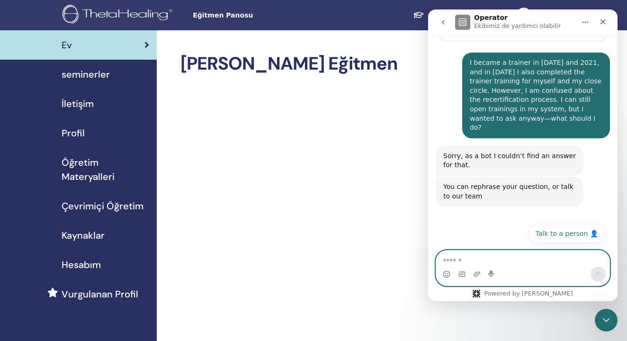
scroll to position [91, 0]
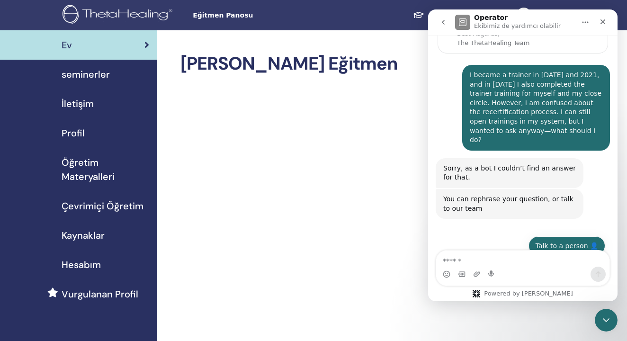
click at [547, 239] on button "Talk to a person 👤" at bounding box center [566, 245] width 77 height 19
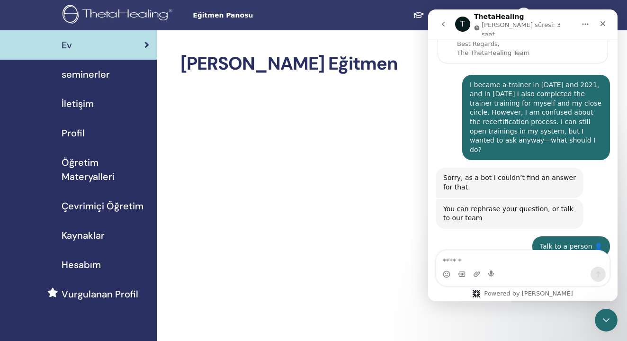
scroll to position [159, 0]
